Goal: Information Seeking & Learning: Learn about a topic

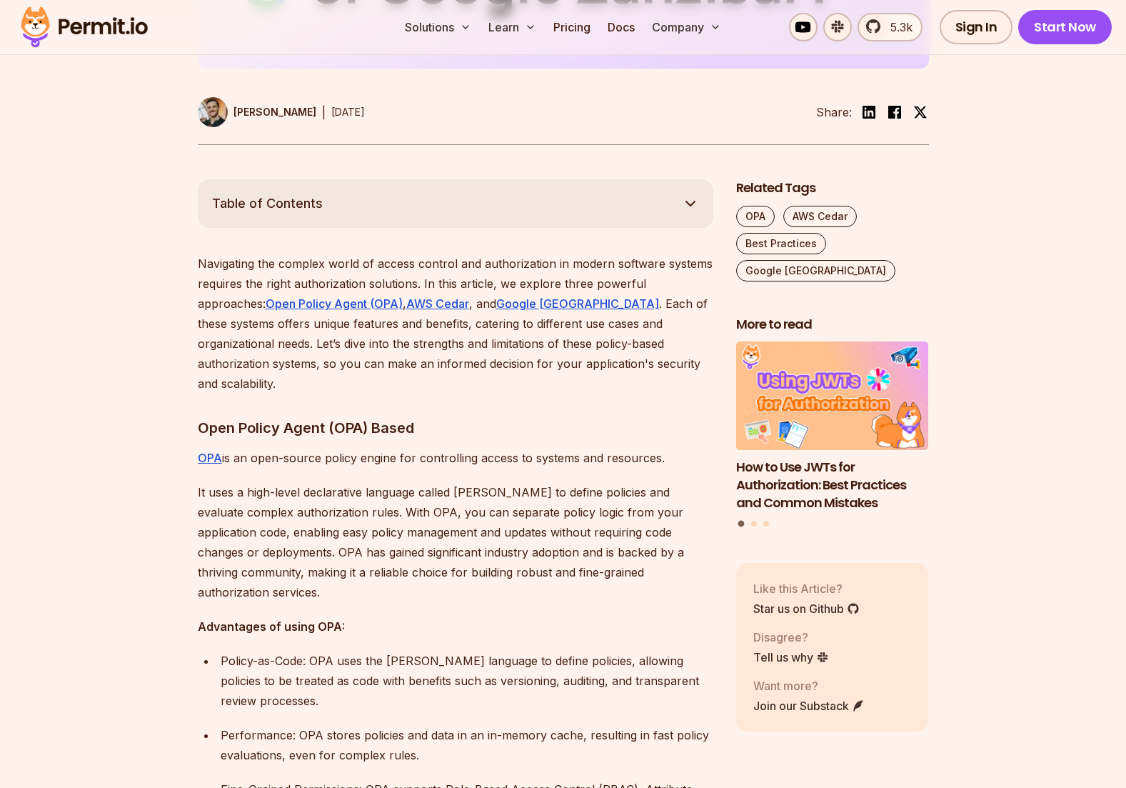
scroll to position [670, 0]
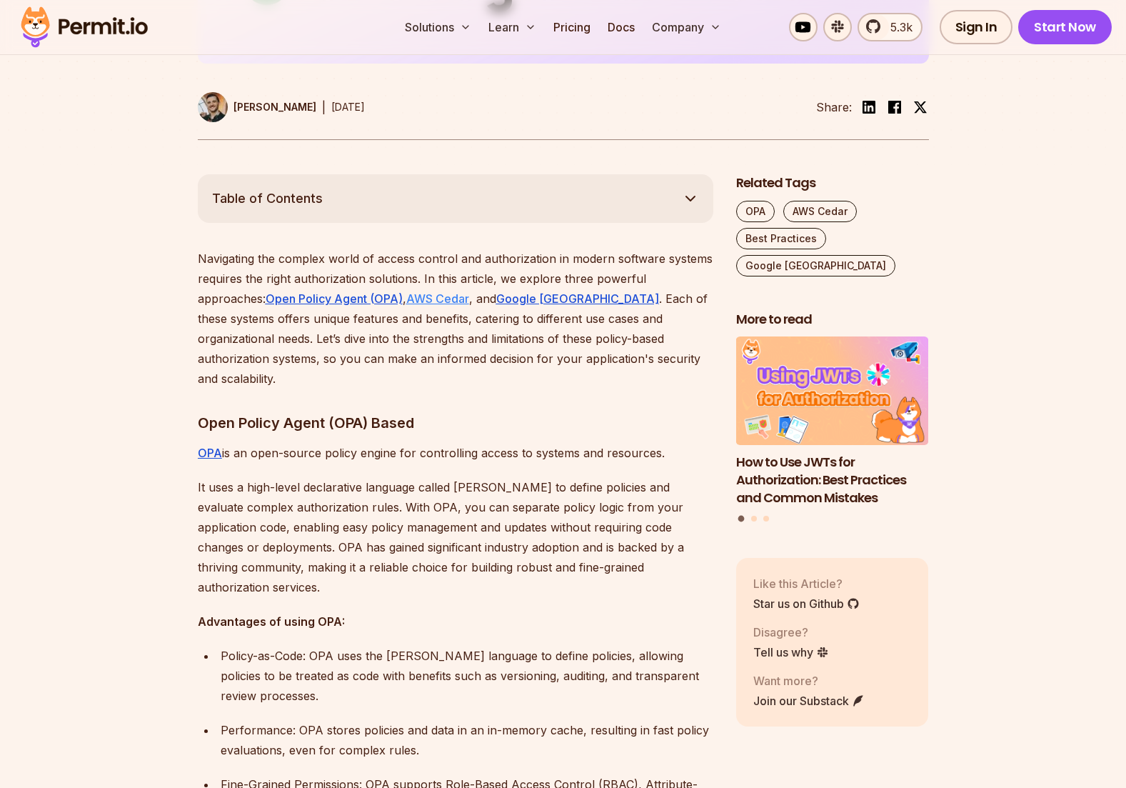
click at [448, 292] on u "AWS Cedar" at bounding box center [437, 298] width 63 height 14
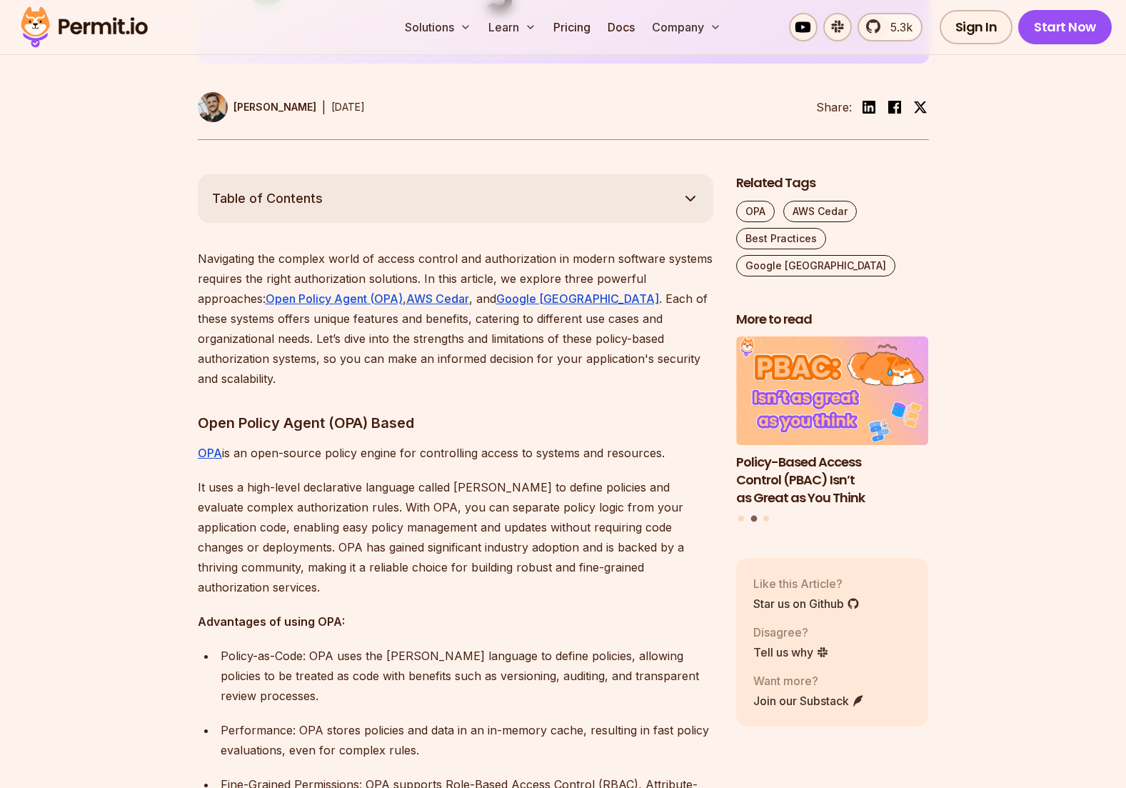
click at [531, 361] on p "Navigating the complex world of access control and authorization in modern soft…" at bounding box center [456, 319] width 516 height 140
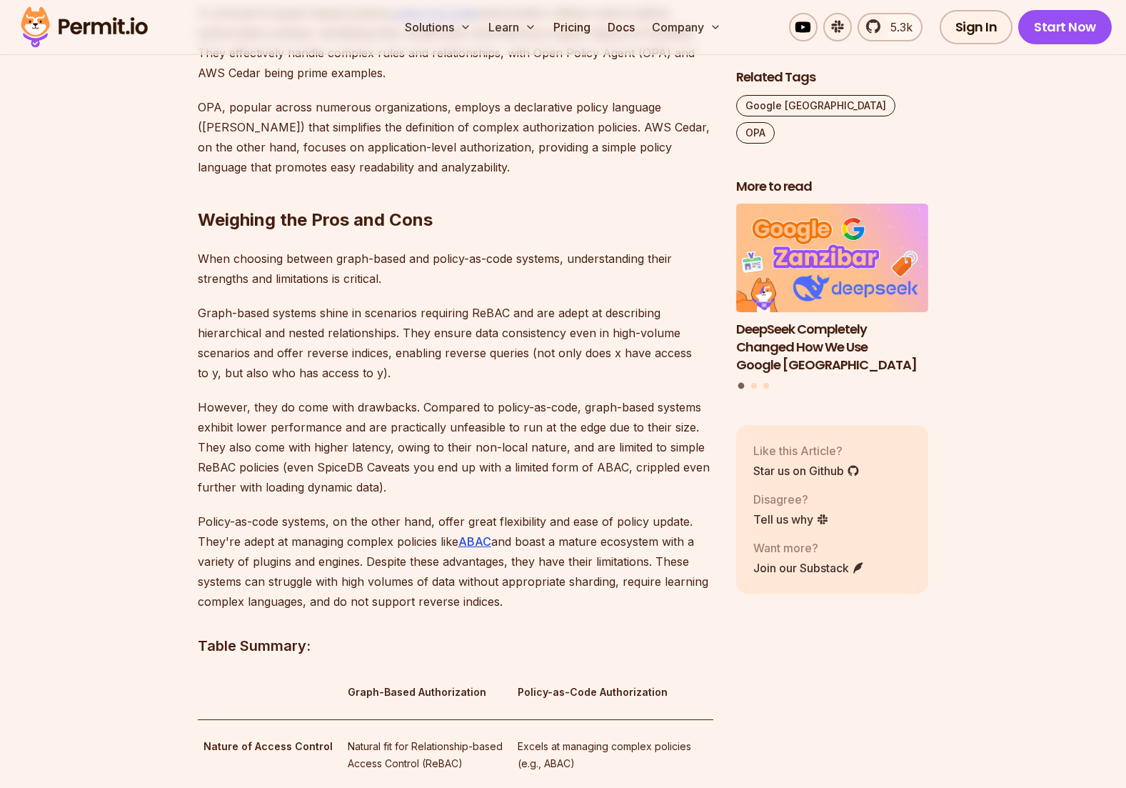
scroll to position [1192, 0]
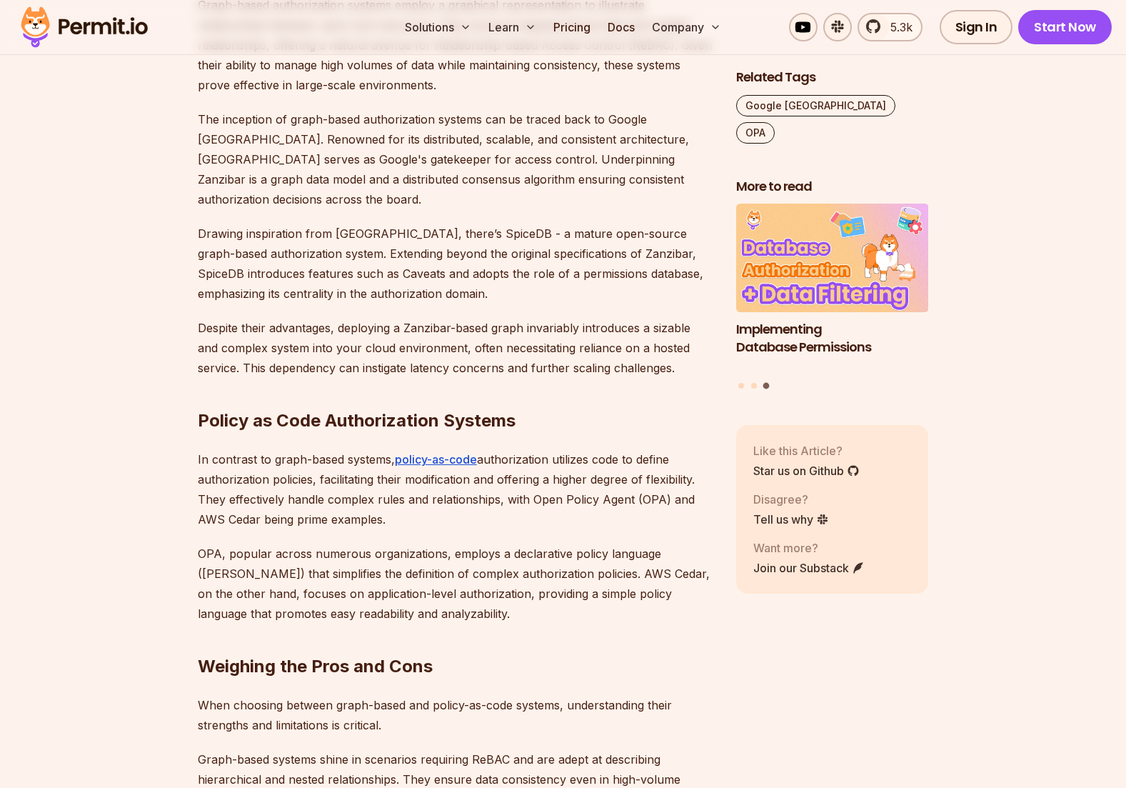
click at [381, 318] on p "Despite their advantages, deploying a Zanzibar-based graph invariably introduce…" at bounding box center [456, 348] width 516 height 60
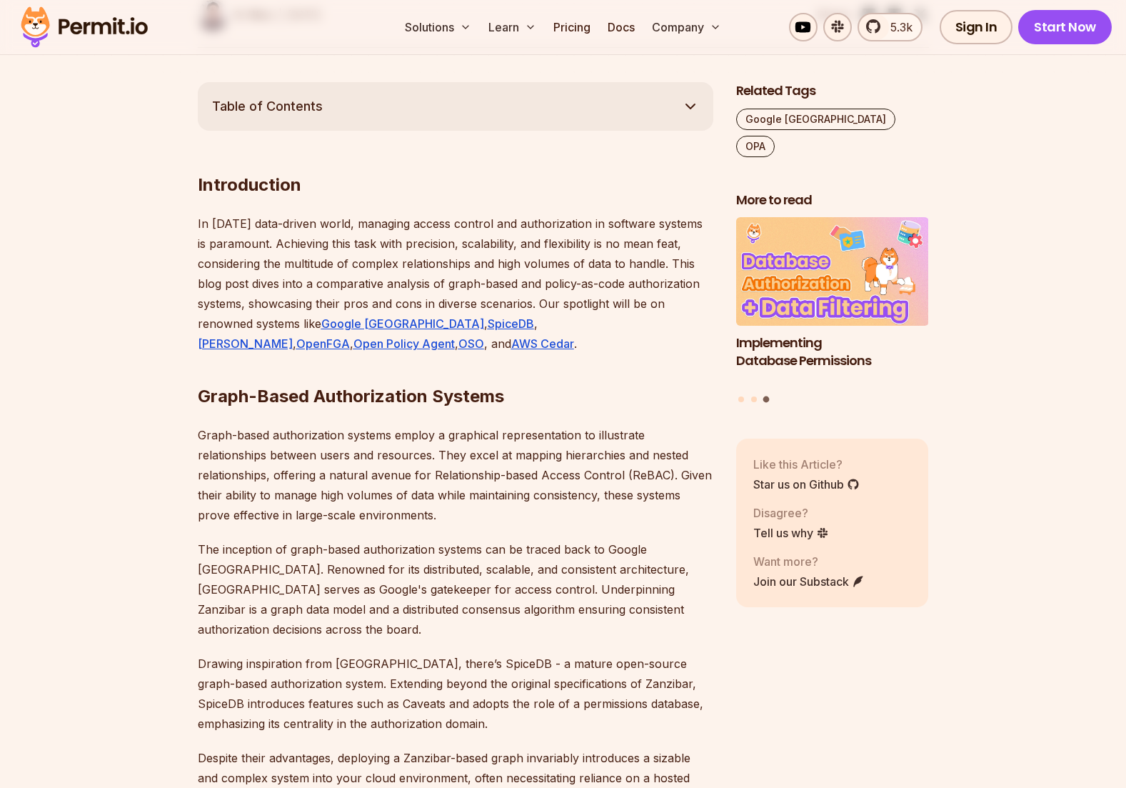
scroll to position [576, 0]
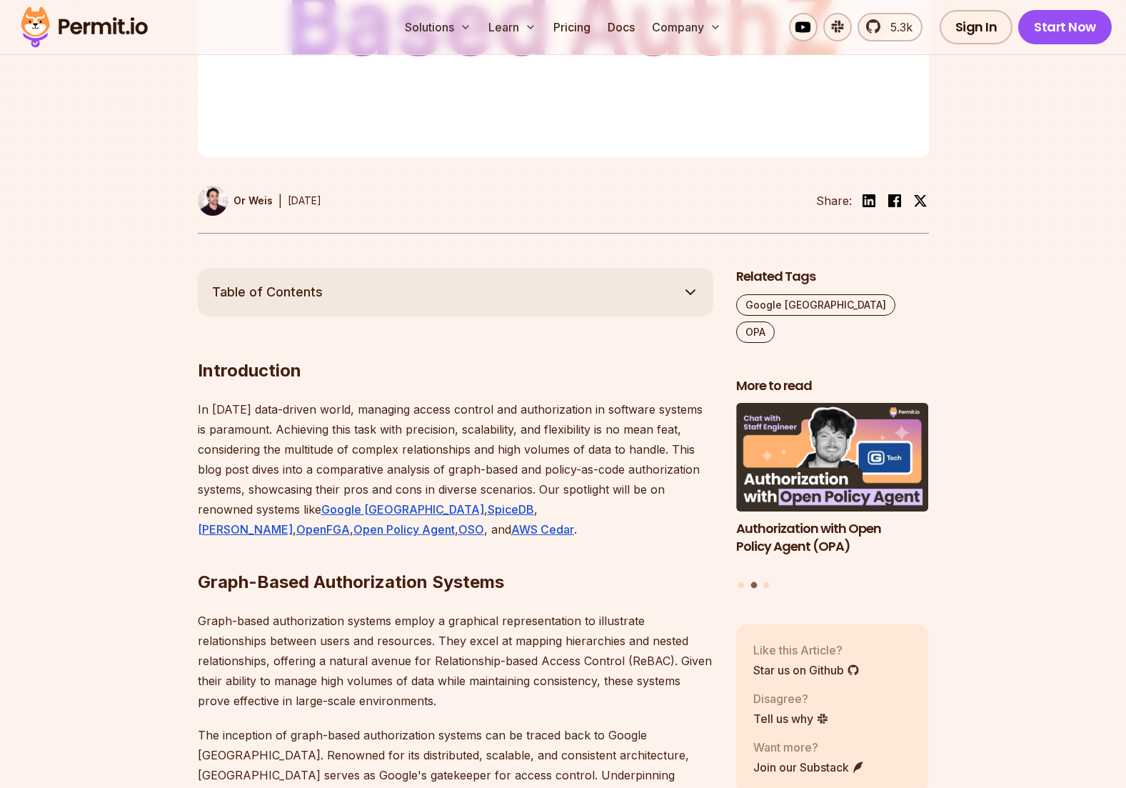
click at [360, 545] on h2 "Graph-Based Authorization Systems" at bounding box center [456, 553] width 516 height 80
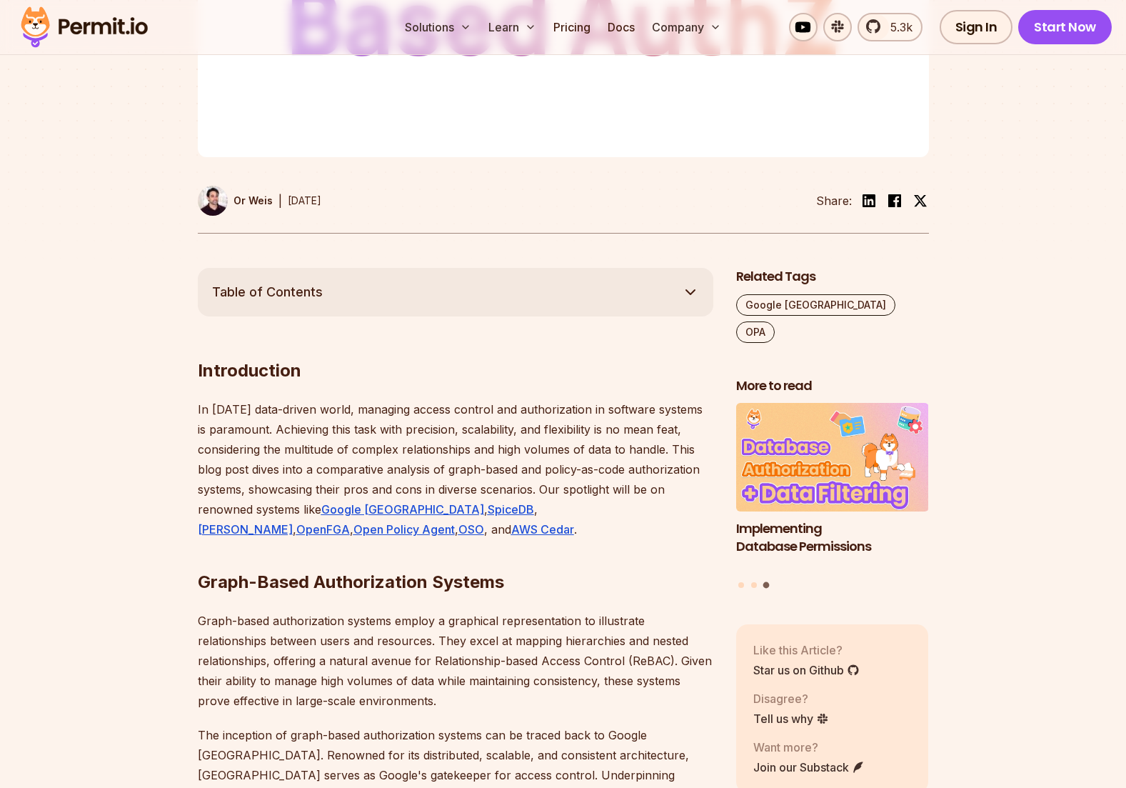
click at [506, 460] on p "In [DATE] data-driven world, managing access control and authorization in softw…" at bounding box center [456, 469] width 516 height 140
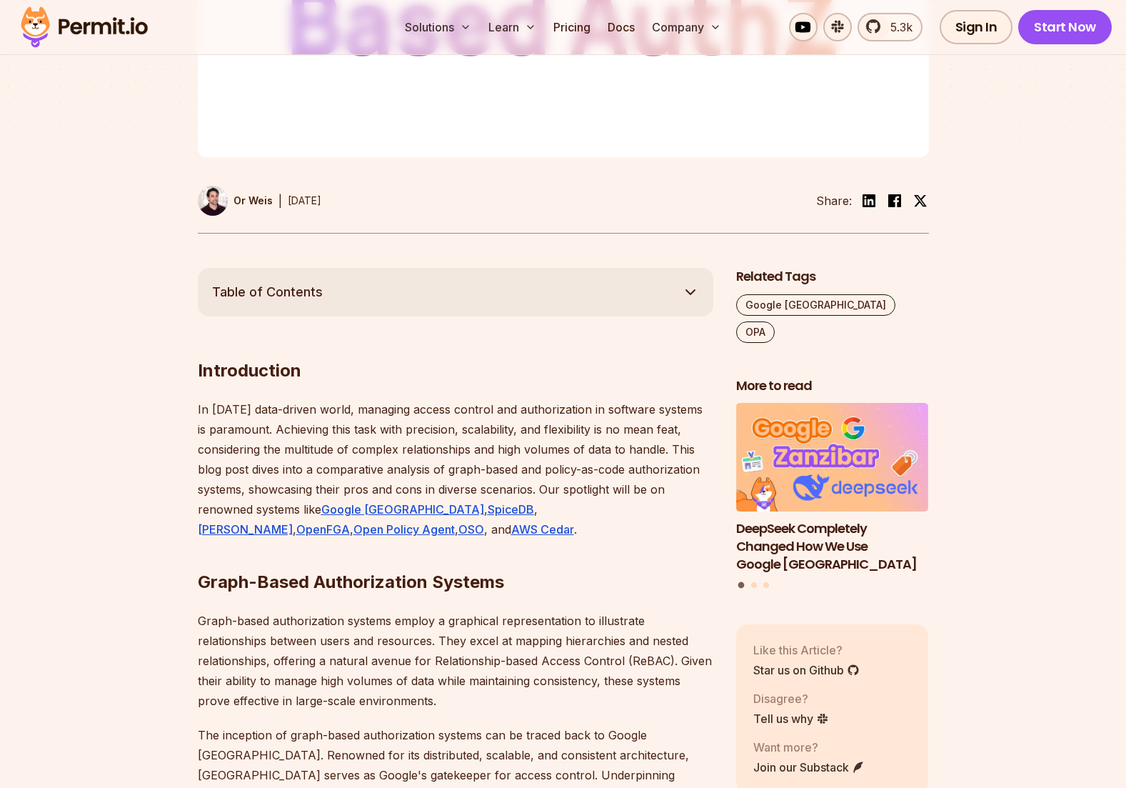
click at [446, 450] on p "In [DATE] data-driven world, managing access control and authorization in softw…" at bounding box center [456, 469] width 516 height 140
